Goal: Task Accomplishment & Management: Manage account settings

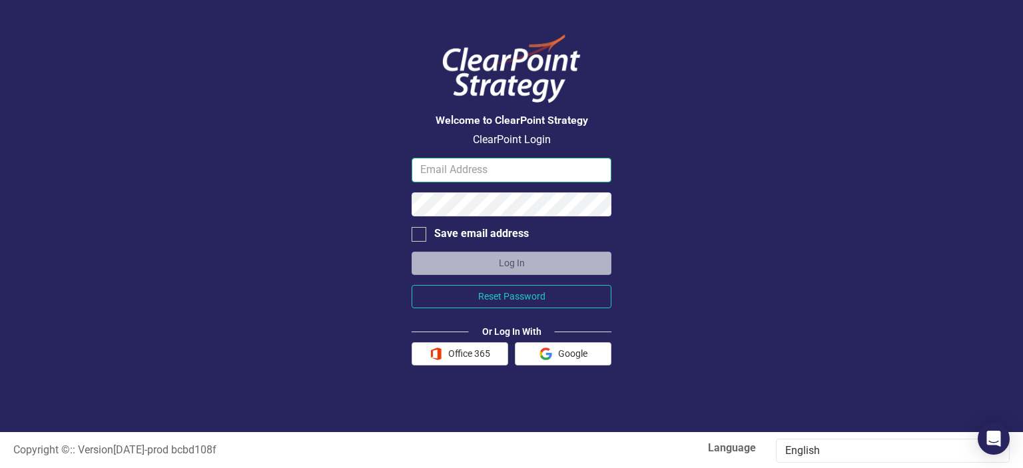
click at [539, 171] on input "email" at bounding box center [512, 170] width 200 height 25
type input "[EMAIL_ADDRESS][DOMAIN_NAME]"
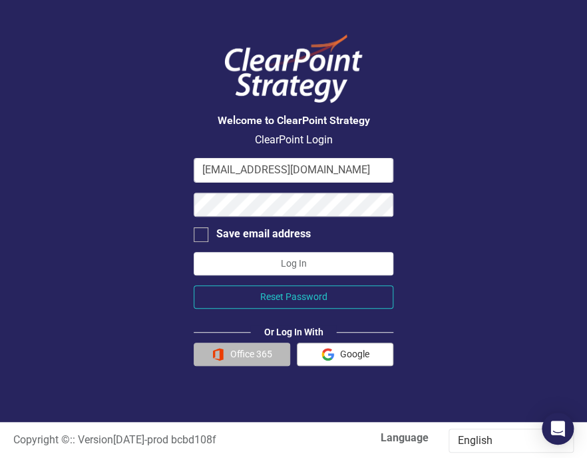
click at [236, 358] on button "Office 365" at bounding box center [242, 353] width 97 height 23
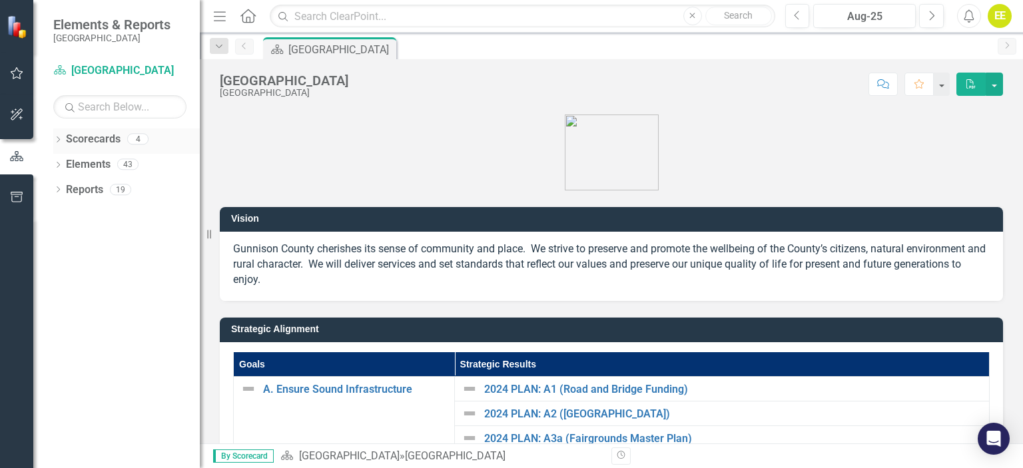
click at [91, 144] on link "Scorecards" at bounding box center [93, 139] width 55 height 15
click at [71, 139] on link "Scorecards" at bounding box center [93, 139] width 55 height 15
click at [93, 169] on link "Elements" at bounding box center [88, 164] width 45 height 15
click at [116, 67] on link "Scorecard [GEOGRAPHIC_DATA]" at bounding box center [119, 70] width 133 height 15
click at [14, 115] on icon "button" at bounding box center [17, 115] width 12 height 12
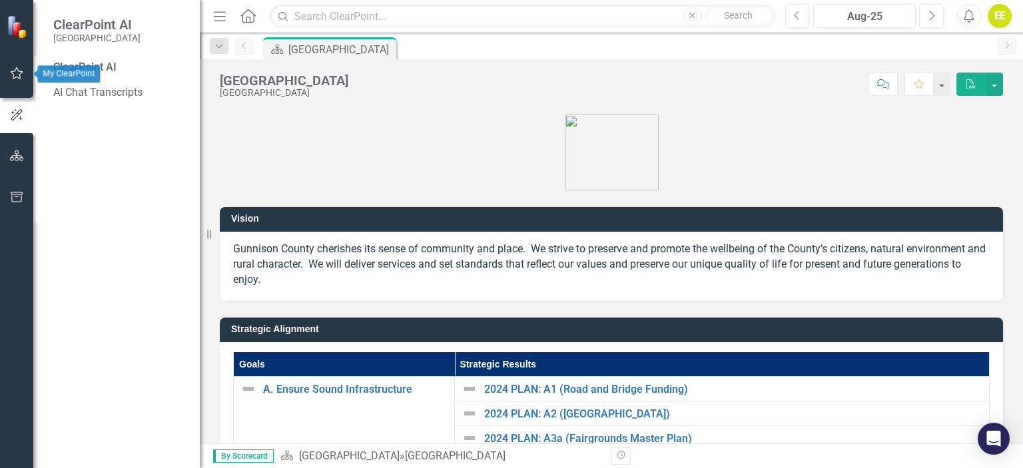
click at [8, 85] on button "button" at bounding box center [17, 74] width 30 height 28
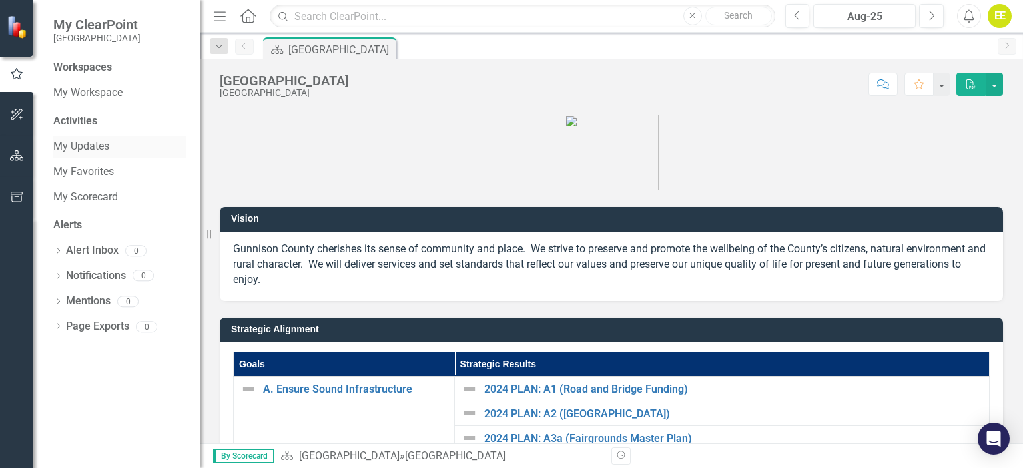
click at [91, 146] on link "My Updates" at bounding box center [119, 146] width 133 height 15
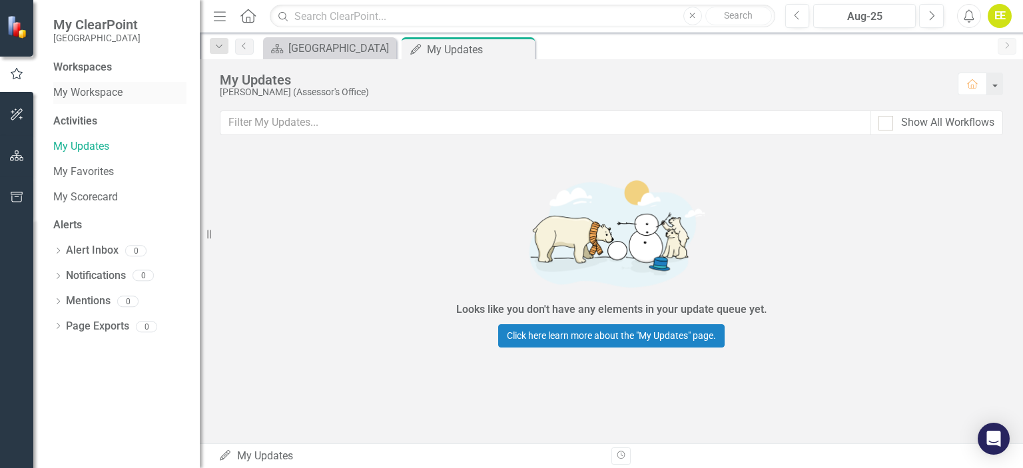
click at [92, 95] on link "My Workspace" at bounding box center [119, 92] width 133 height 15
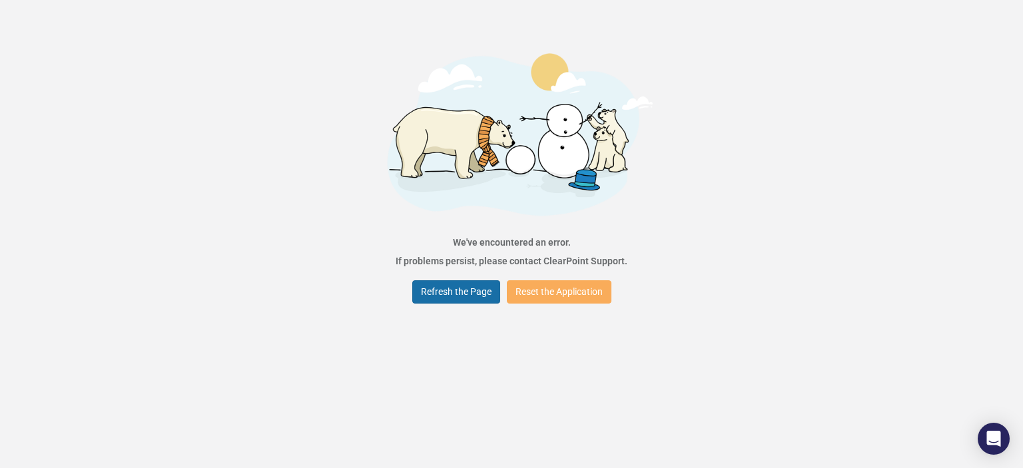
drag, startPoint x: 466, startPoint y: 284, endPoint x: 454, endPoint y: 284, distance: 12.7
click at [466, 284] on button "Refresh the Page" at bounding box center [456, 291] width 88 height 23
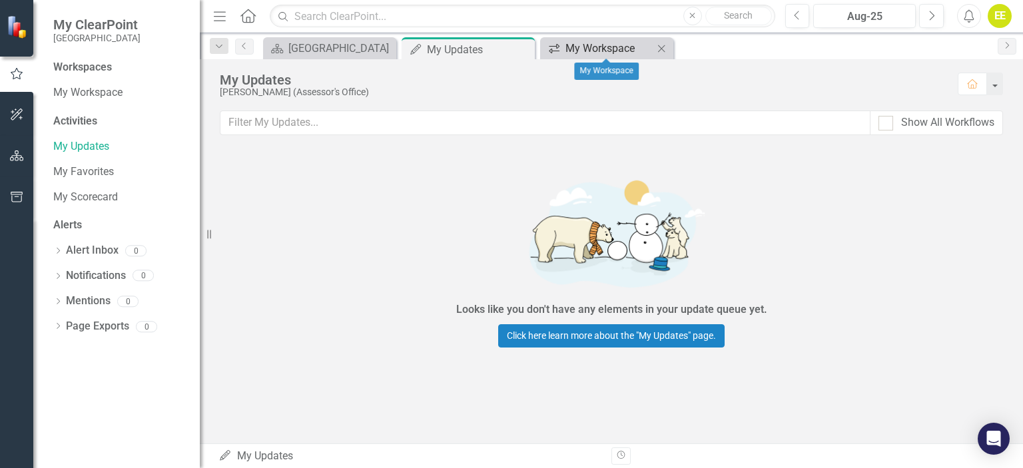
click at [594, 49] on div "My Workspace" at bounding box center [609, 48] width 88 height 17
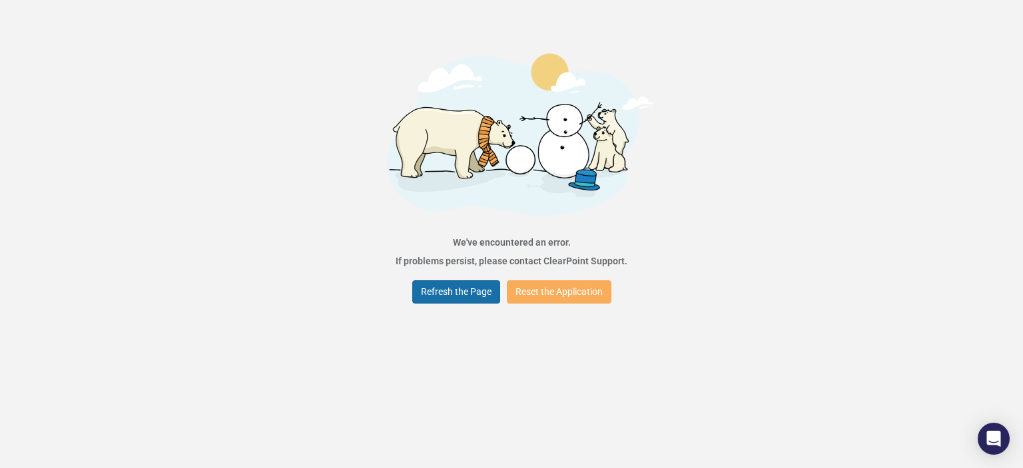
click at [461, 292] on button "Refresh the Page" at bounding box center [456, 291] width 88 height 23
